Goal: Check status: Check status

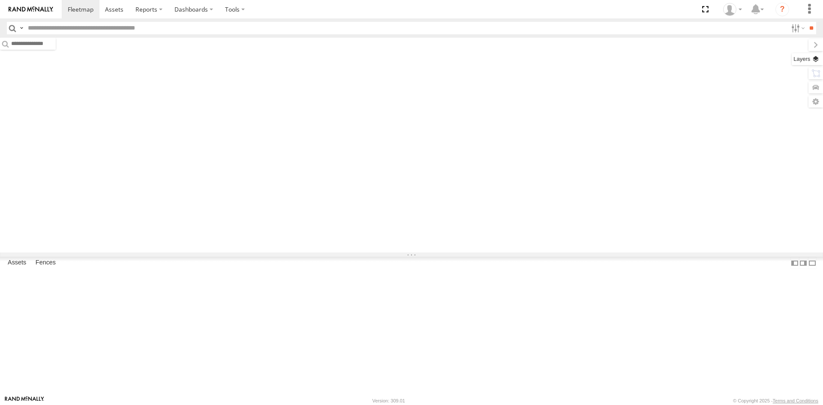
click at [815, 58] on div "Basemaps Roadmap Terrain Satellite Overlays" at bounding box center [411, 145] width 823 height 215
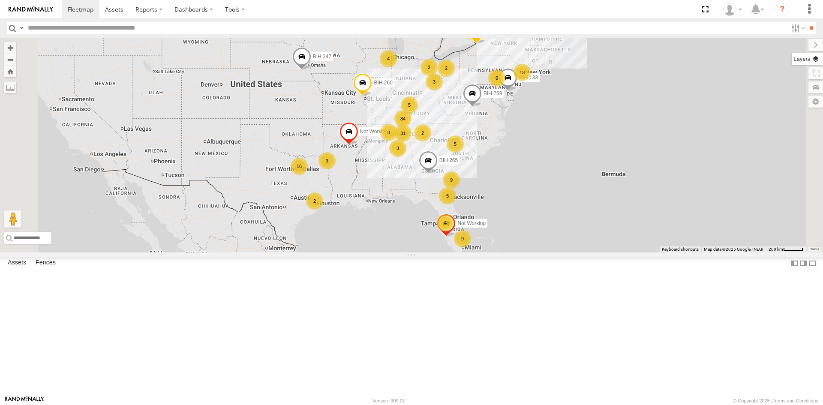
click at [798, 59] on label at bounding box center [807, 59] width 31 height 12
click at [0, 0] on label at bounding box center [0, 0] width 0 height 0
click at [0, 0] on span "Satellite + Roadmap" at bounding box center [0, 0] width 0 height 0
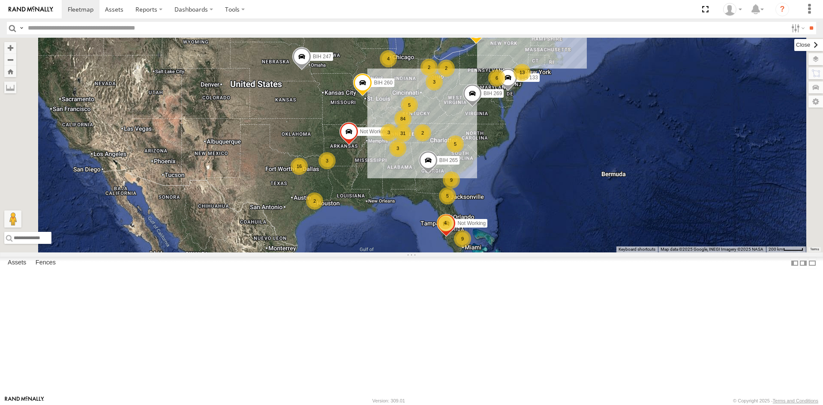
click at [794, 44] on label at bounding box center [808, 45] width 29 height 12
click at [239, 29] on input "text" at bounding box center [405, 28] width 763 height 12
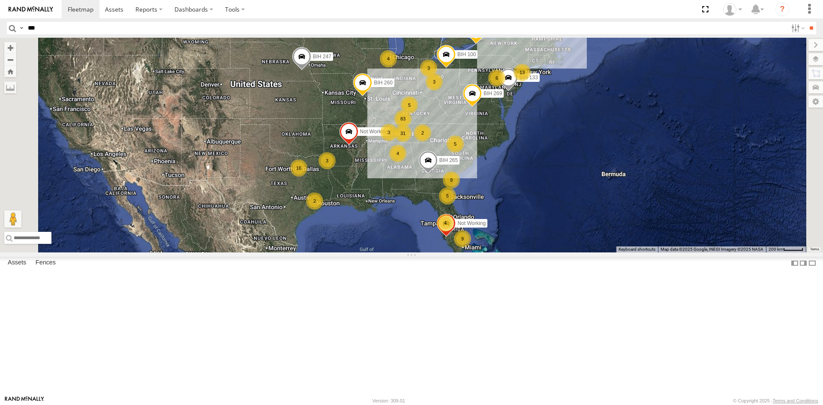
type input "***"
click at [806, 22] on input "**" at bounding box center [811, 28] width 10 height 12
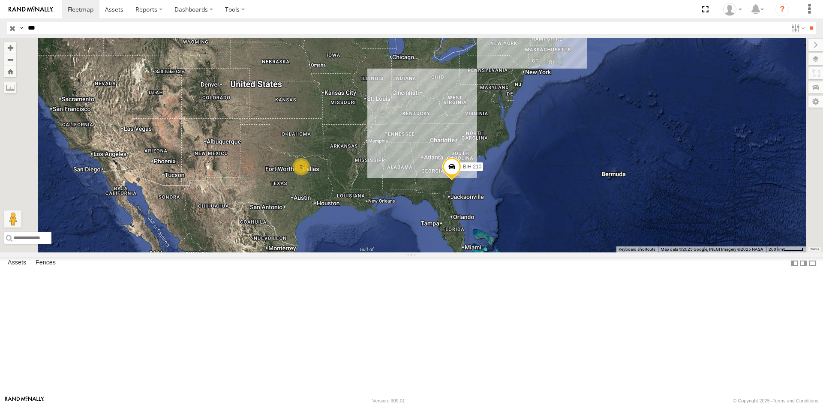
click at [0, 0] on div "TRK 210" at bounding box center [0, 0] width 0 height 0
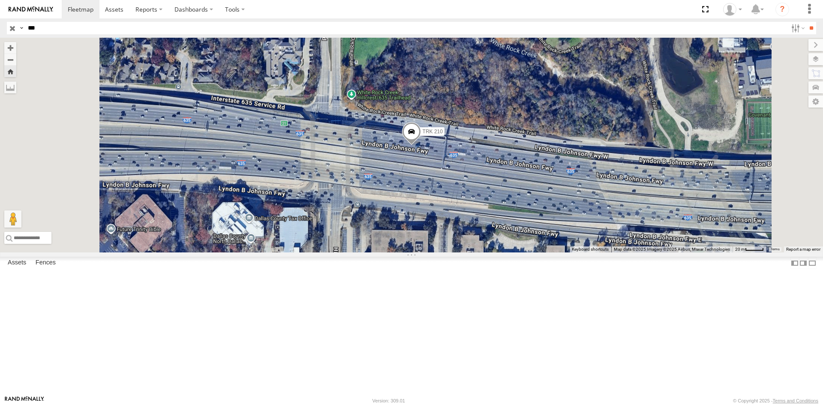
click at [421, 145] on span at bounding box center [411, 133] width 19 height 23
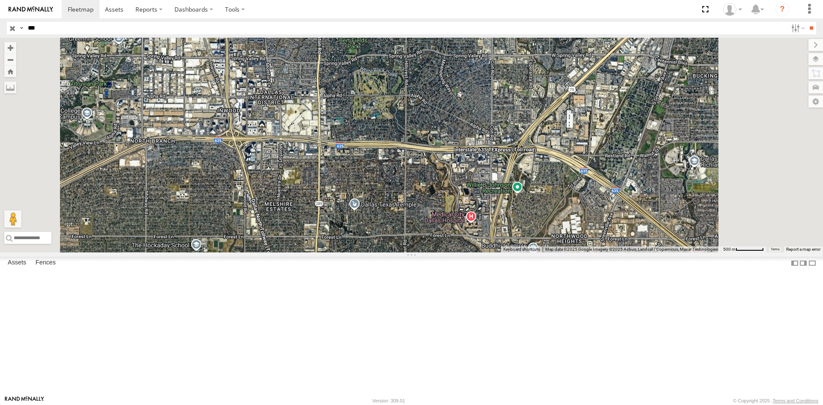
click at [0, 0] on div "TRK 210" at bounding box center [0, 0] width 0 height 0
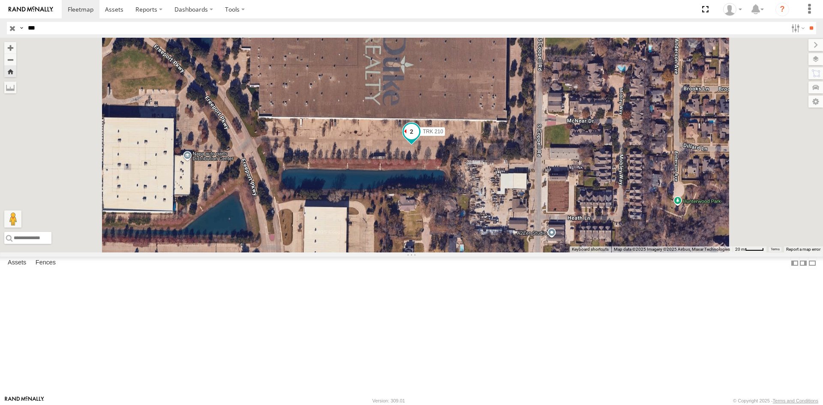
click at [419, 139] on span at bounding box center [411, 131] width 15 height 15
